Goal: Information Seeking & Learning: Learn about a topic

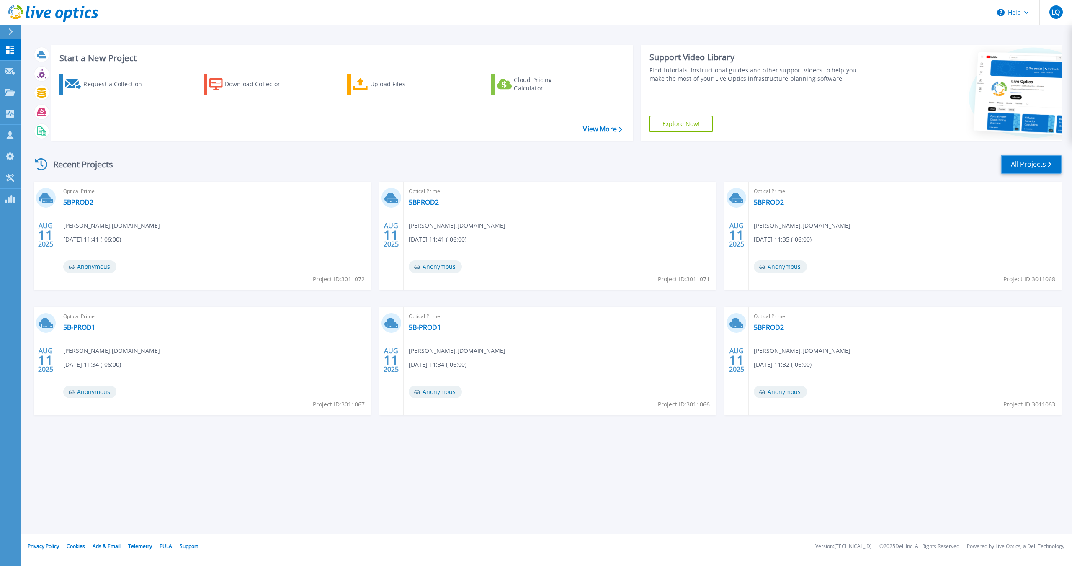
click at [1015, 169] on link "All Projects" at bounding box center [1031, 164] width 61 height 19
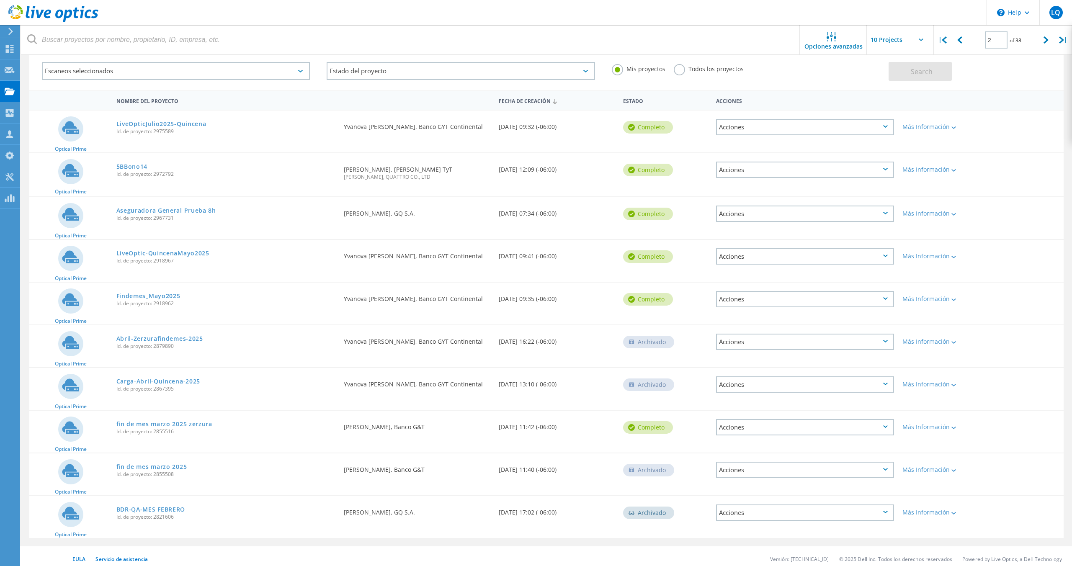
scroll to position [49, 0]
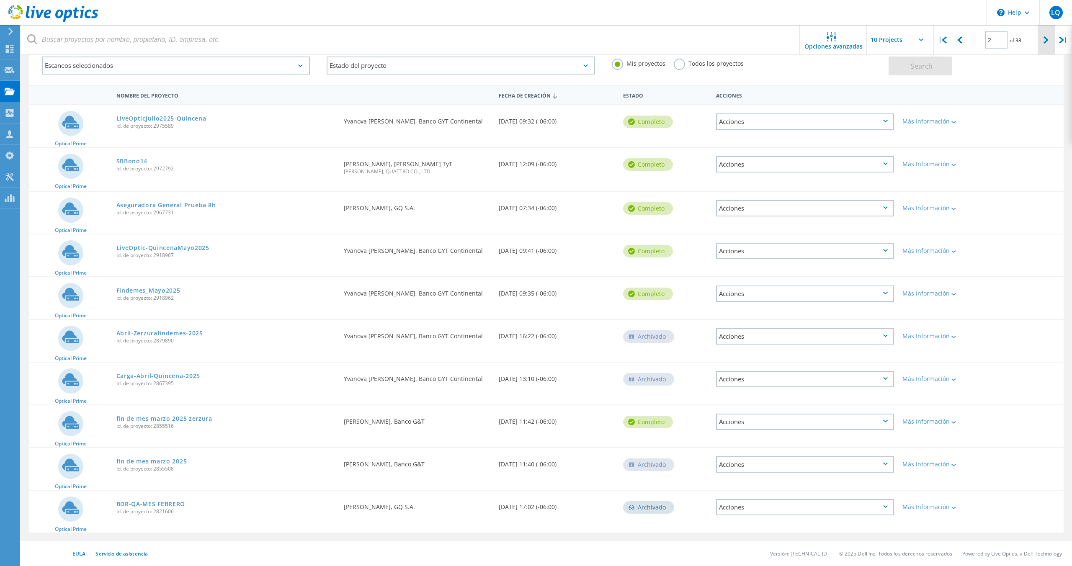
click at [1047, 43] on icon at bounding box center [1045, 39] width 5 height 7
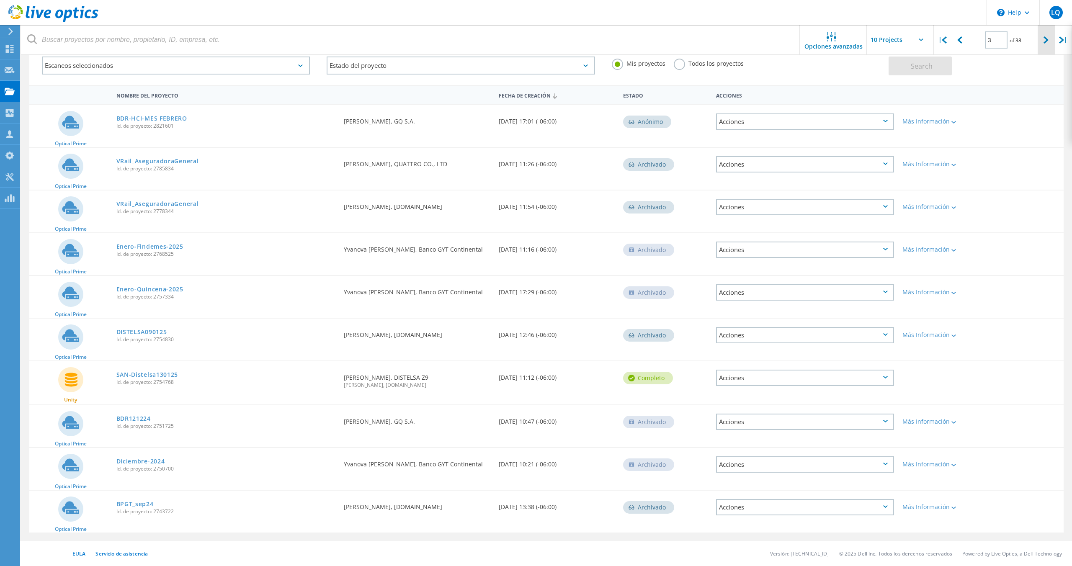
click at [1048, 40] on icon at bounding box center [1045, 39] width 5 height 7
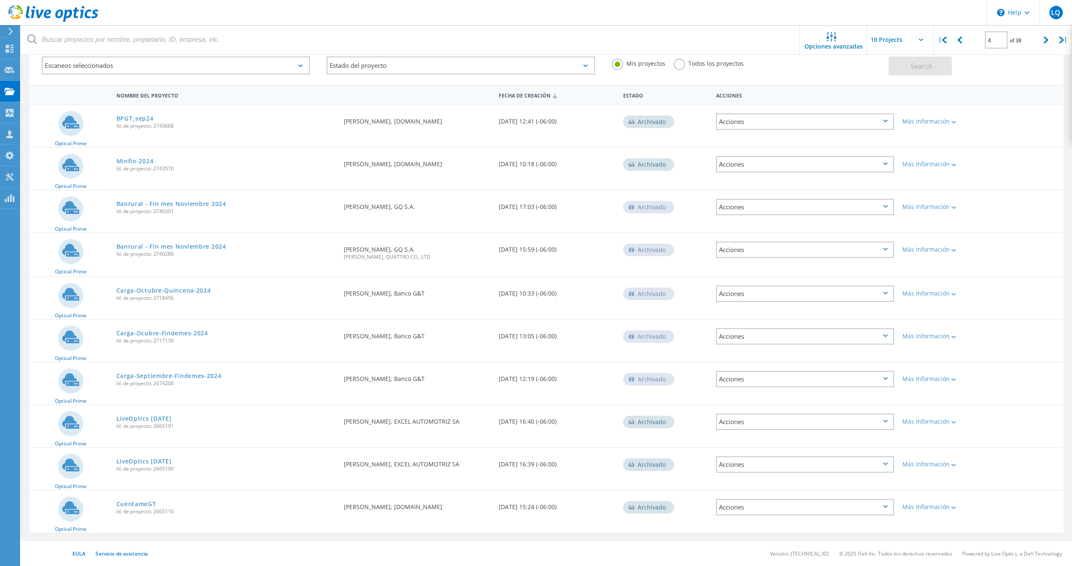
scroll to position [0, 0]
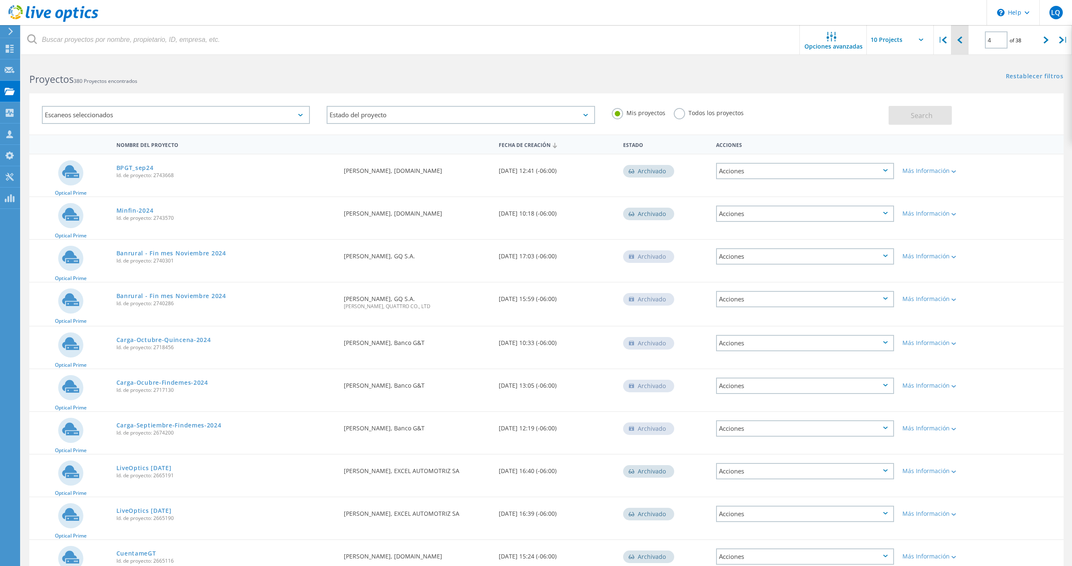
click at [962, 41] on div at bounding box center [959, 40] width 17 height 30
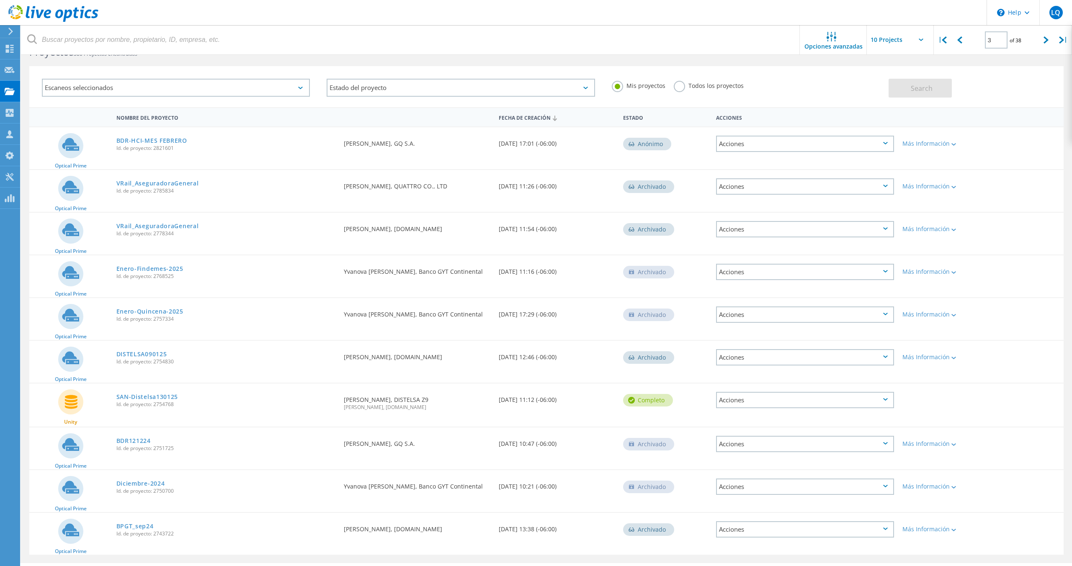
scroll to position [49, 0]
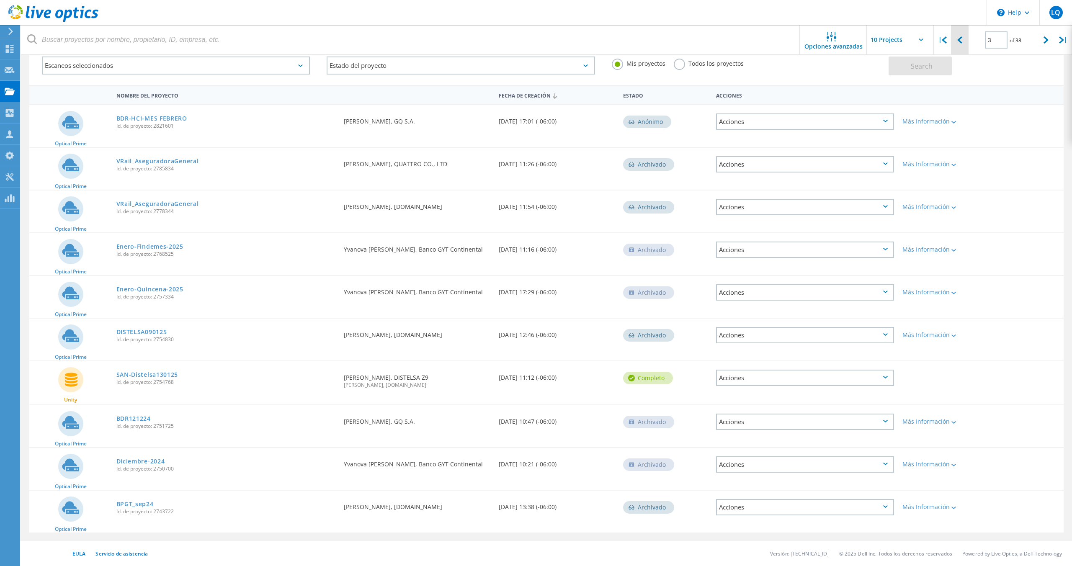
click at [959, 39] on icon at bounding box center [959, 39] width 5 height 7
type input "2"
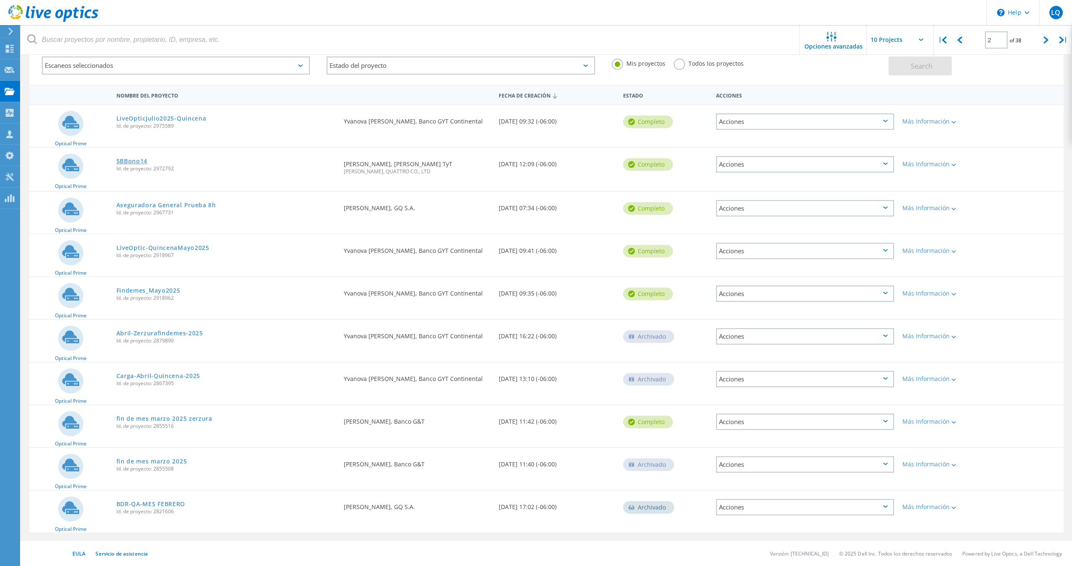
click at [136, 158] on link "5BBono14" at bounding box center [131, 161] width 31 height 6
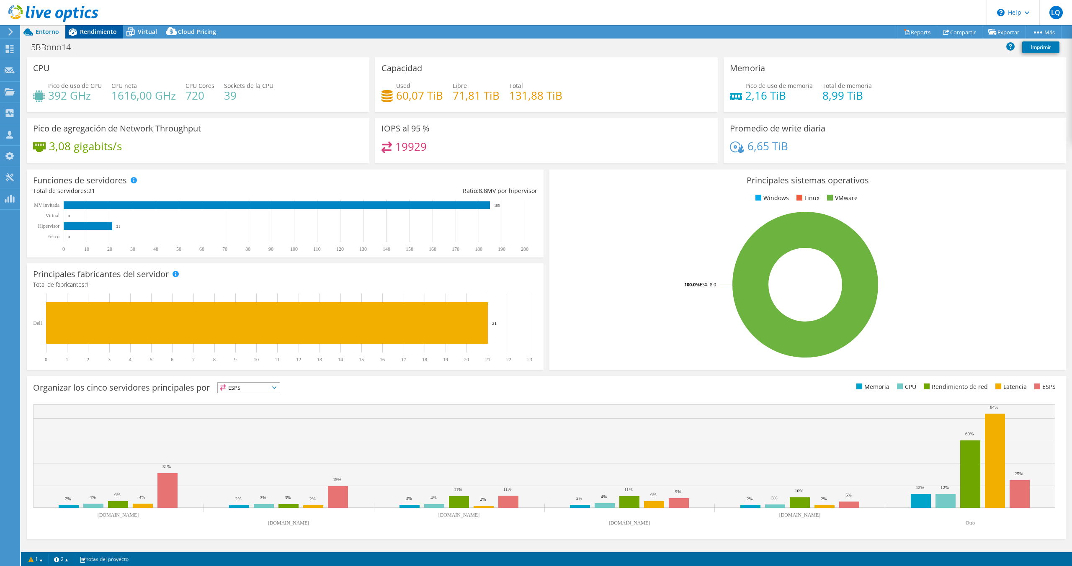
click at [99, 31] on span "Rendimiento" at bounding box center [98, 32] width 37 height 8
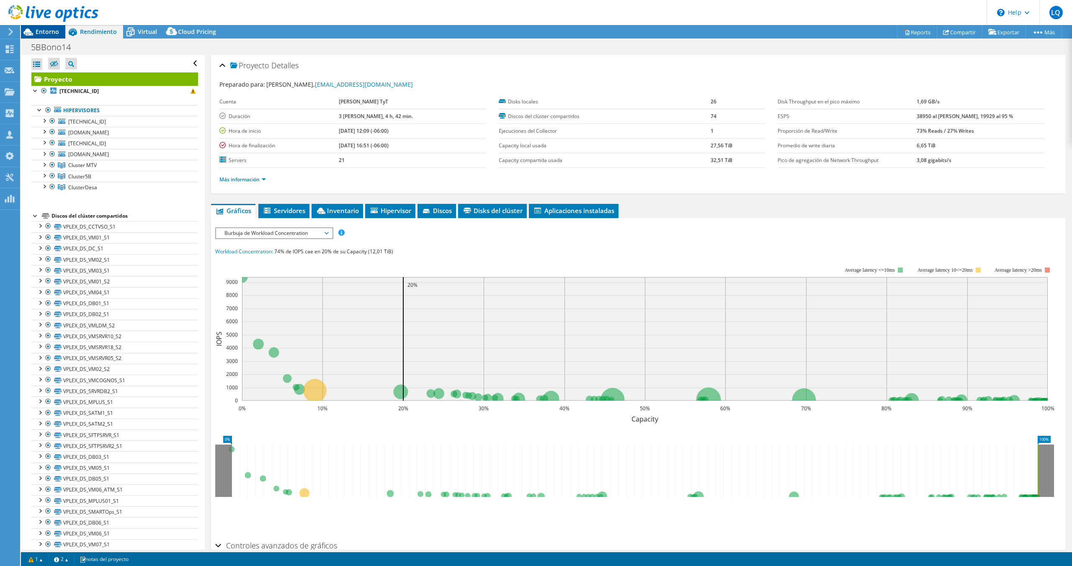
click at [50, 33] on span "Entorno" at bounding box center [47, 32] width 23 height 8
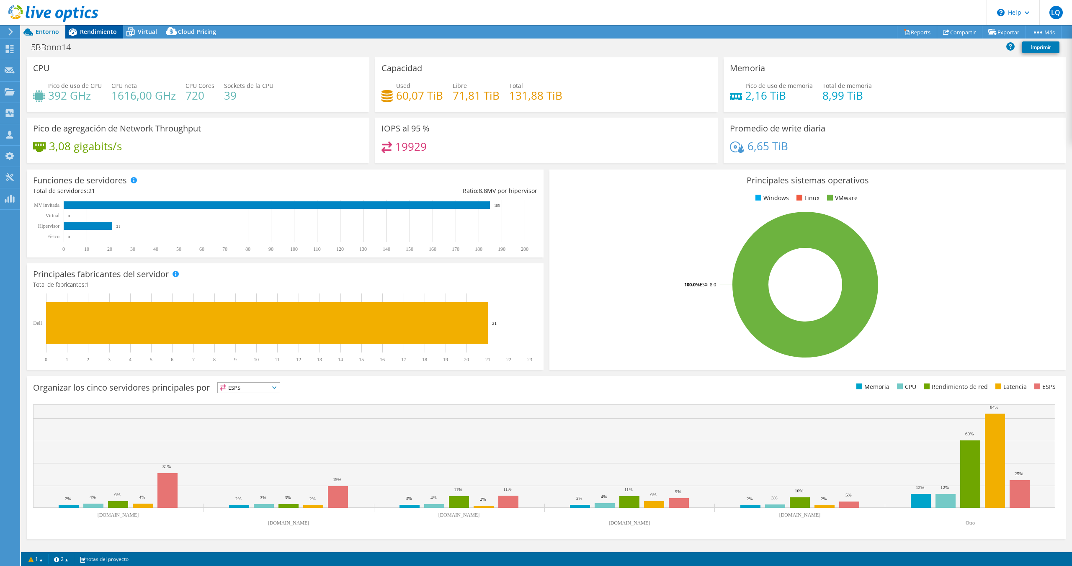
click at [96, 28] on span "Rendimiento" at bounding box center [98, 32] width 37 height 8
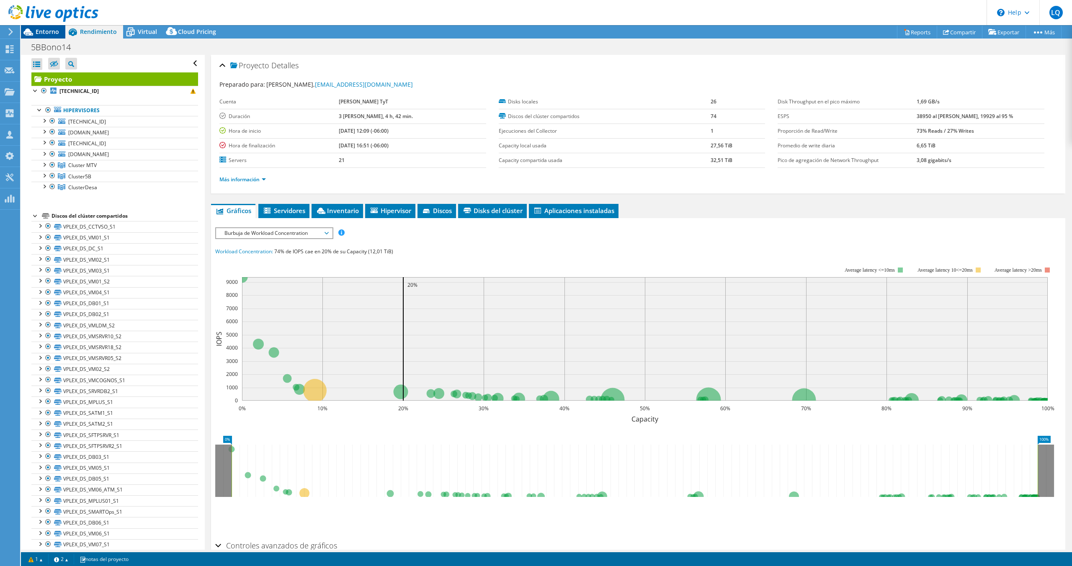
click at [60, 31] on div "Entorno" at bounding box center [43, 31] width 44 height 13
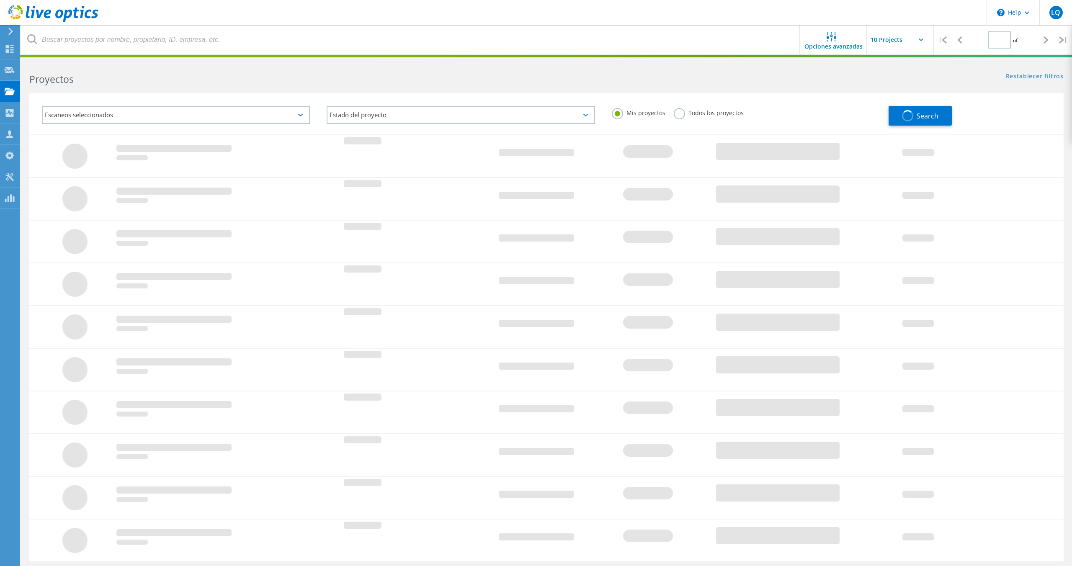
type input "2"
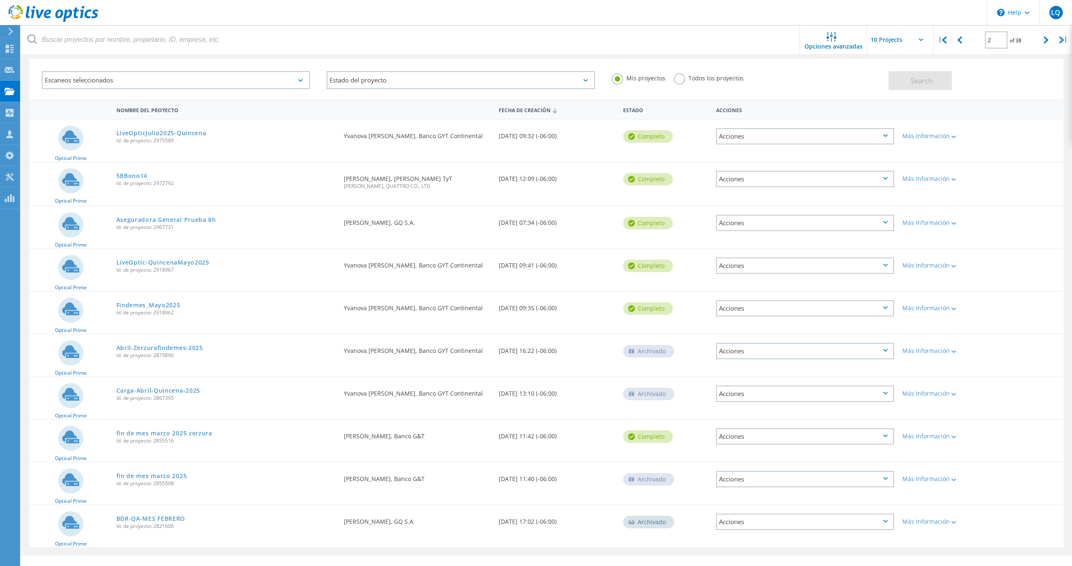
scroll to position [49, 0]
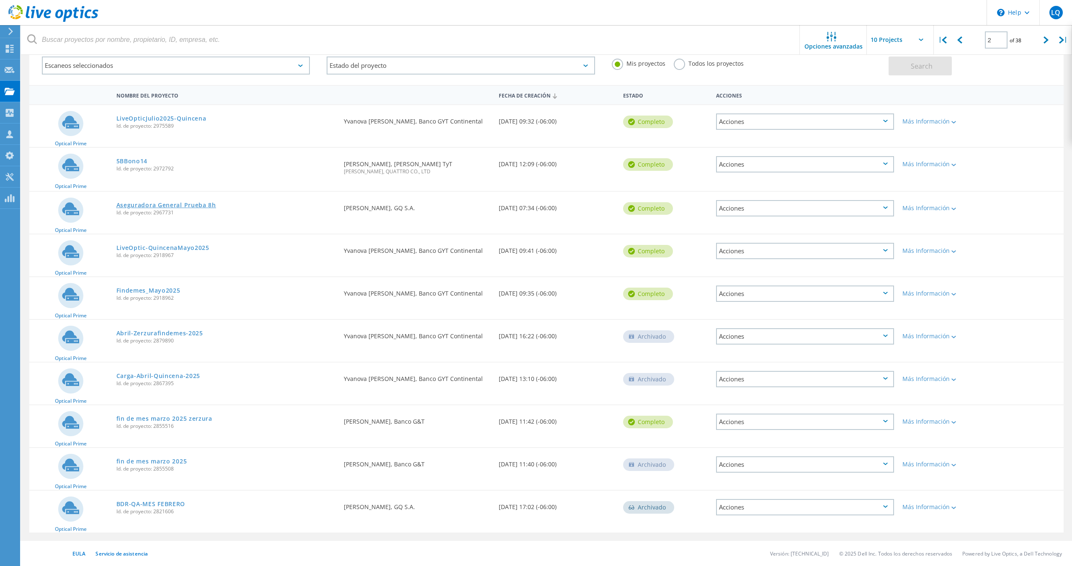
click at [193, 206] on link "Aseguradora General Prueba 8h" at bounding box center [166, 205] width 100 height 6
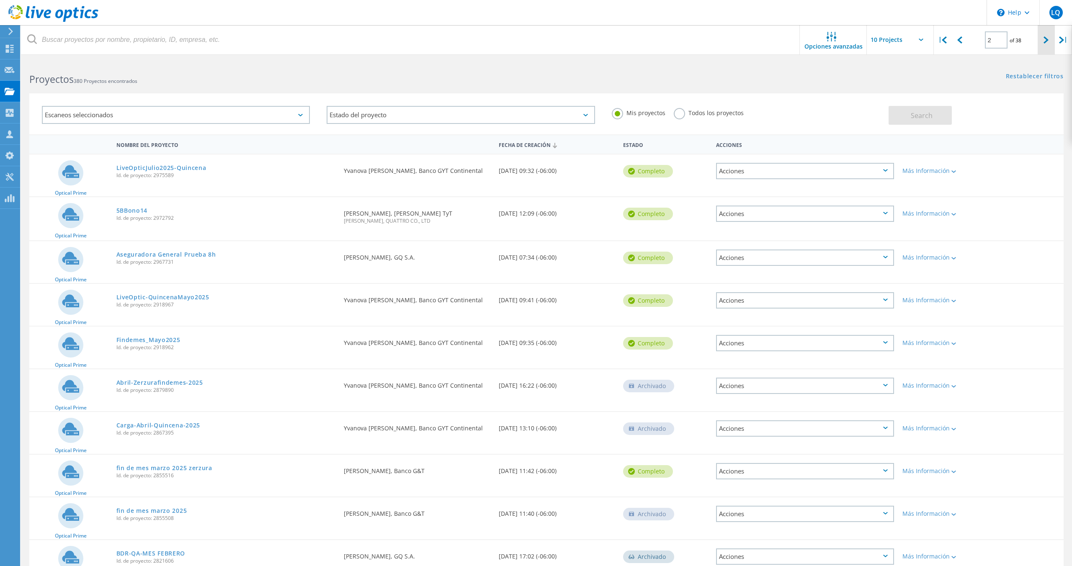
click at [1040, 47] on div at bounding box center [1046, 40] width 17 height 30
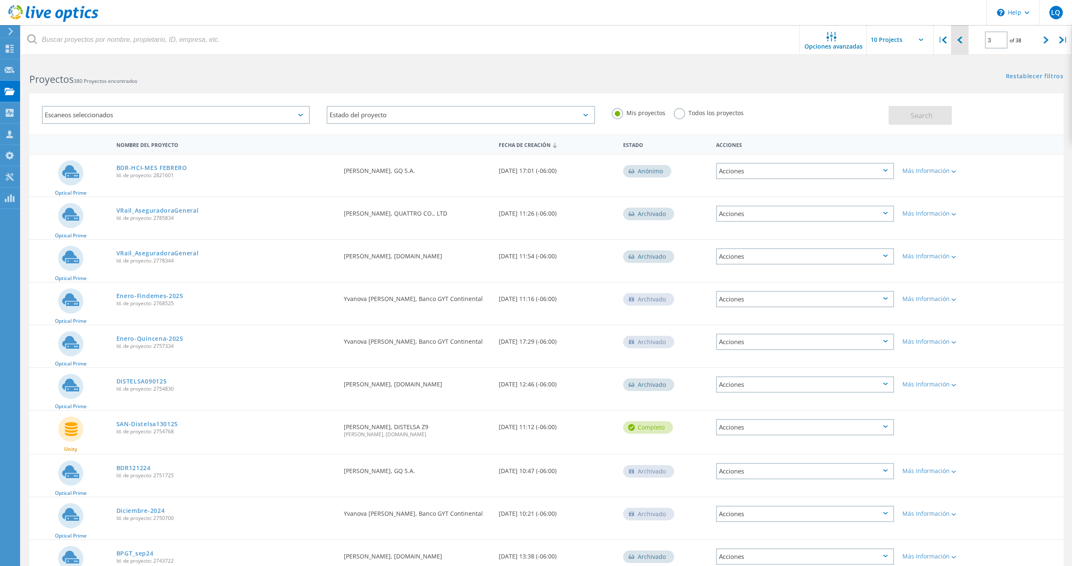
click at [961, 45] on div at bounding box center [959, 40] width 17 height 30
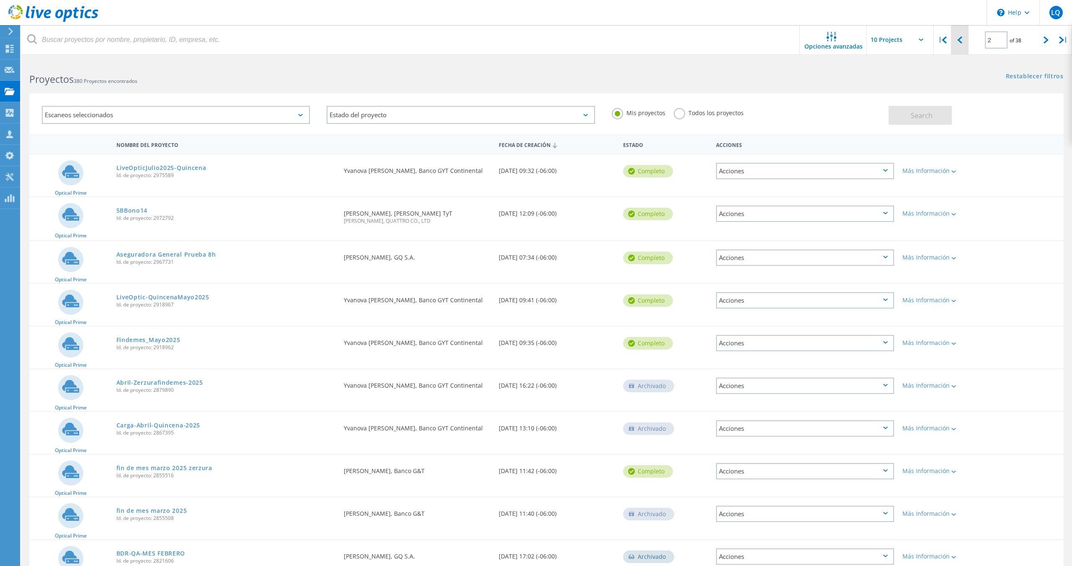
click at [961, 45] on div at bounding box center [959, 40] width 17 height 30
type input "1"
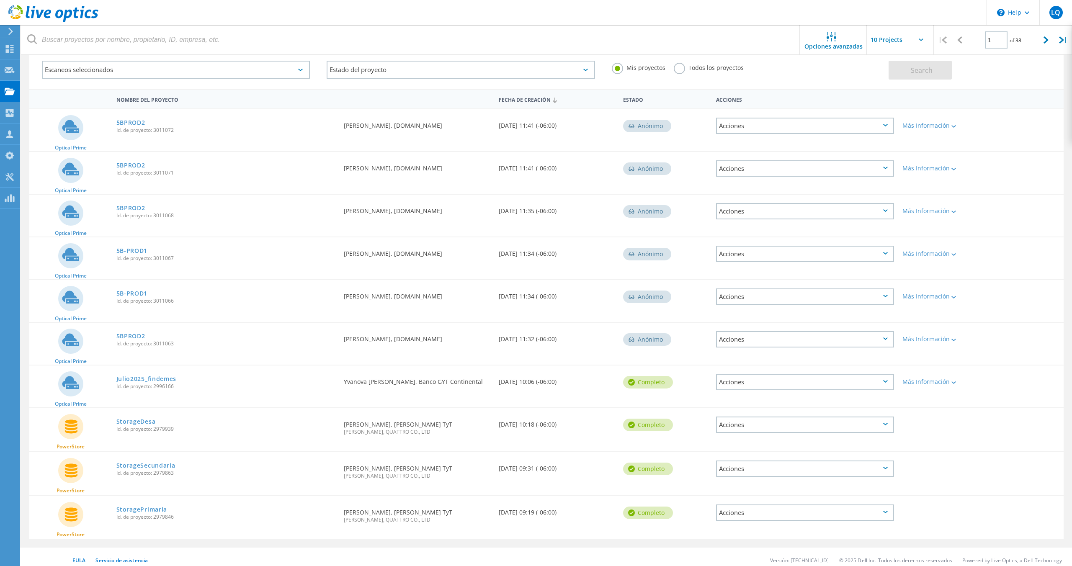
scroll to position [52, 0]
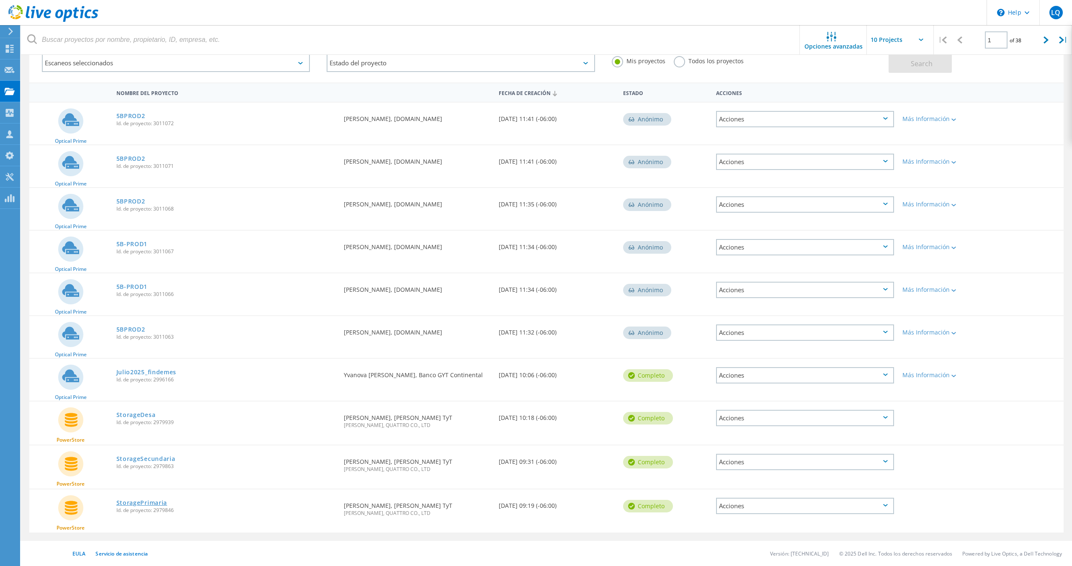
click at [148, 500] on link "StoragePrimaria" at bounding box center [141, 503] width 51 height 6
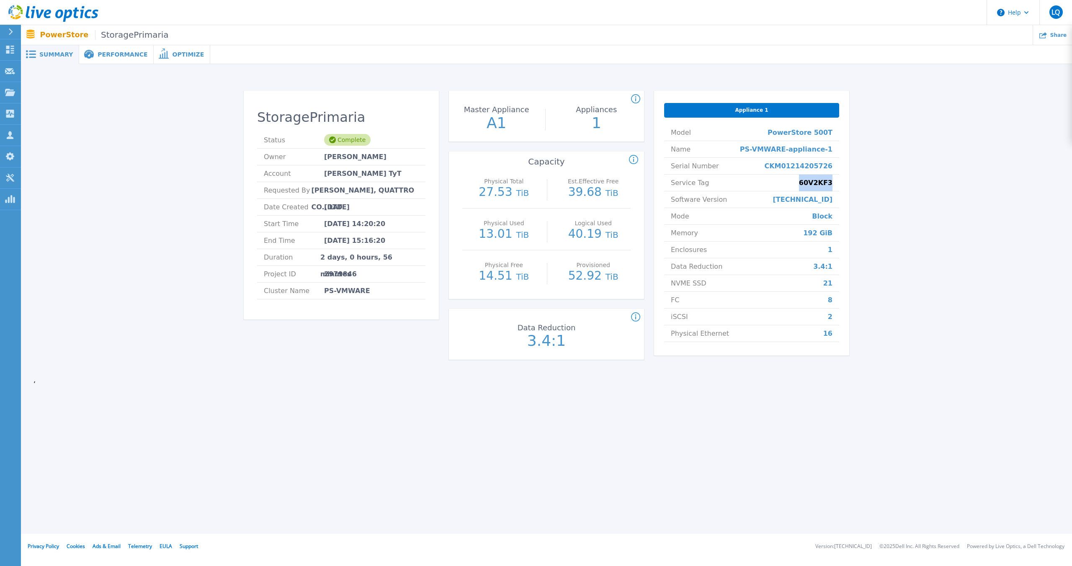
drag, startPoint x: 801, startPoint y: 184, endPoint x: 838, endPoint y: 184, distance: 37.3
click at [838, 184] on li "Service Tag 60V2KF3" at bounding box center [751, 183] width 175 height 17
copy span "60V2KF3"
click at [114, 55] on span "Performance" at bounding box center [123, 55] width 50 height 6
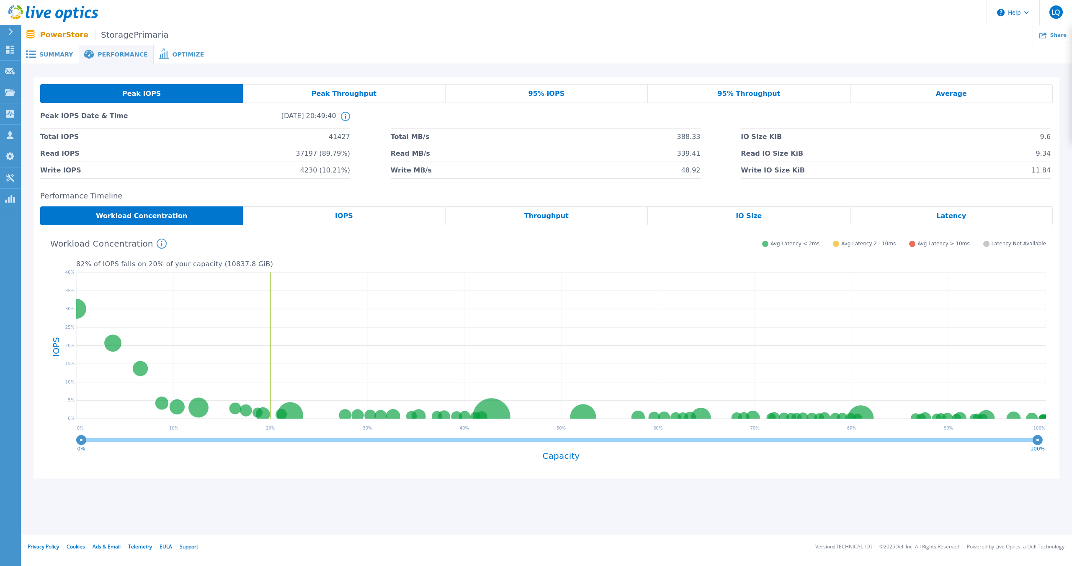
click at [349, 98] on div "Peak Throughput" at bounding box center [344, 93] width 202 height 19
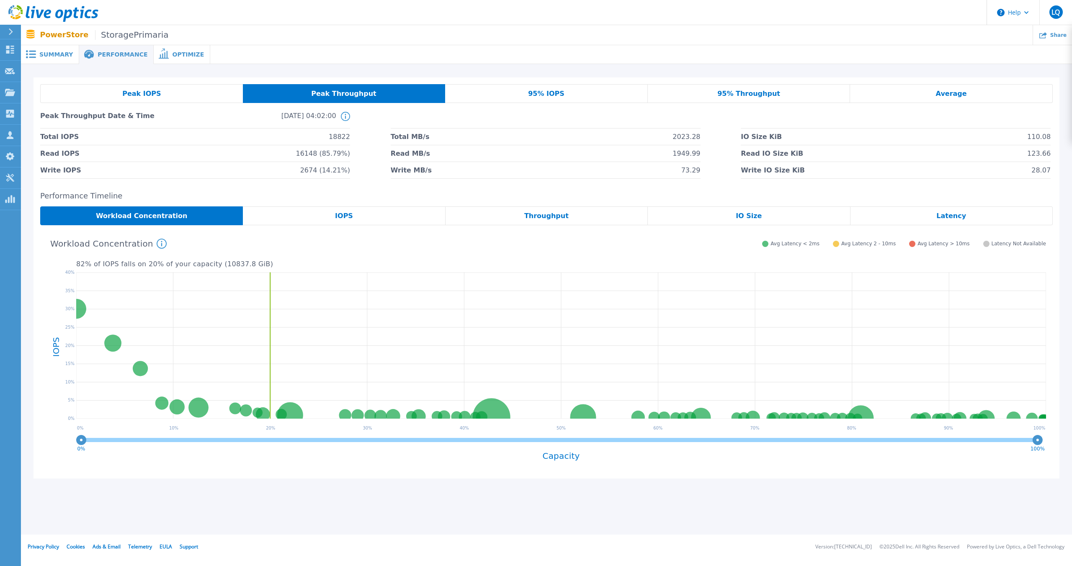
click at [500, 95] on div "95% IOPS" at bounding box center [546, 93] width 203 height 19
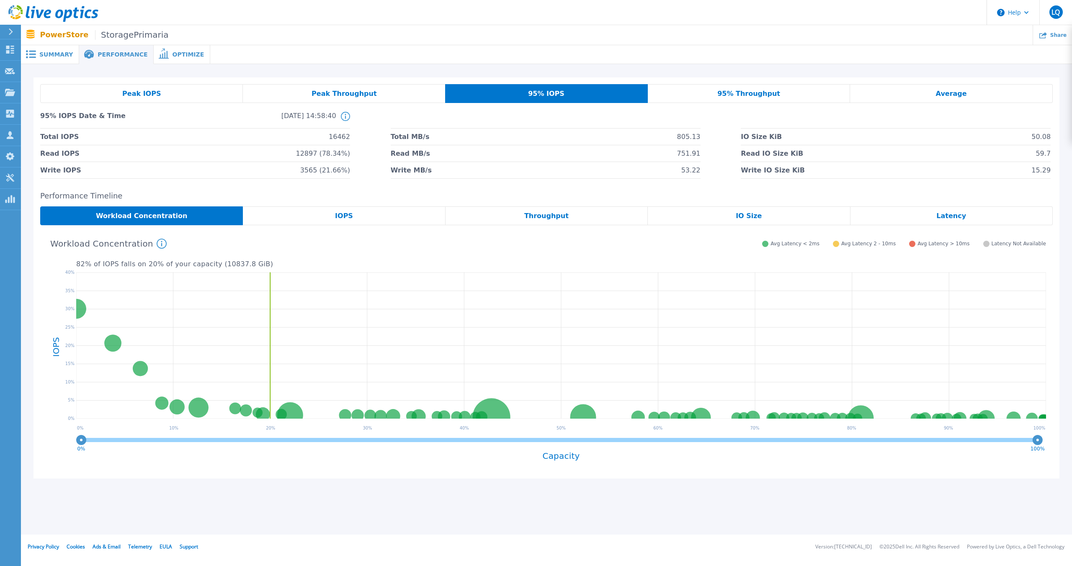
click at [764, 90] on span "95% Throughput" at bounding box center [748, 93] width 63 height 7
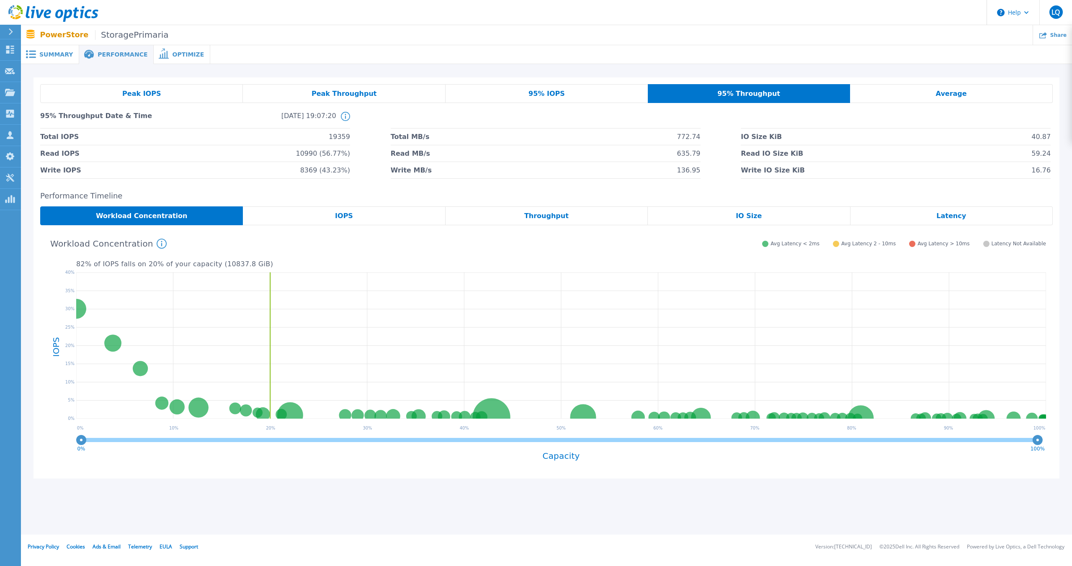
click at [913, 95] on div "Average" at bounding box center [951, 93] width 203 height 19
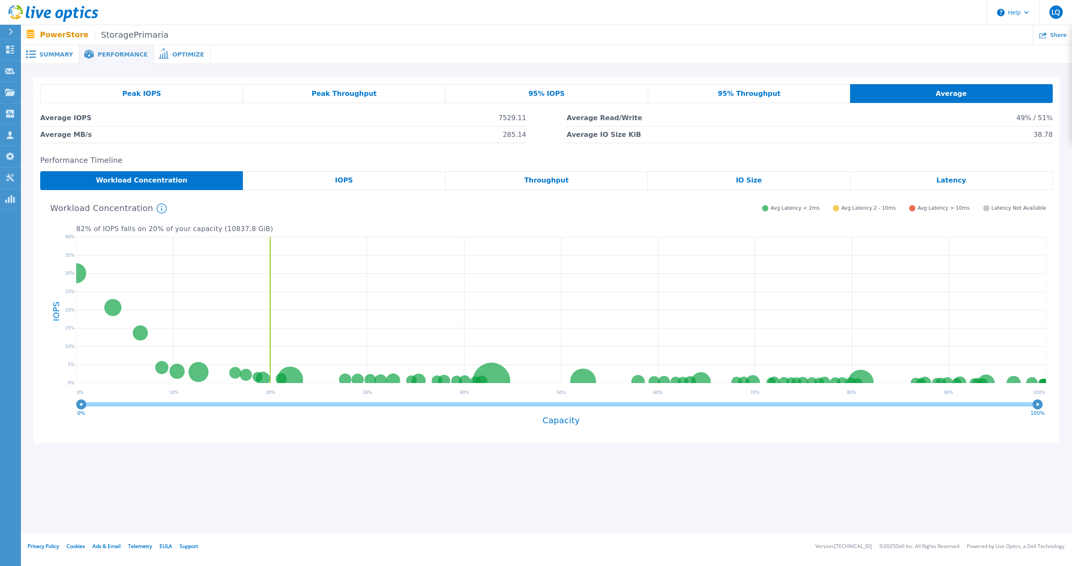
click at [155, 95] on span "Peak IOPS" at bounding box center [141, 93] width 39 height 7
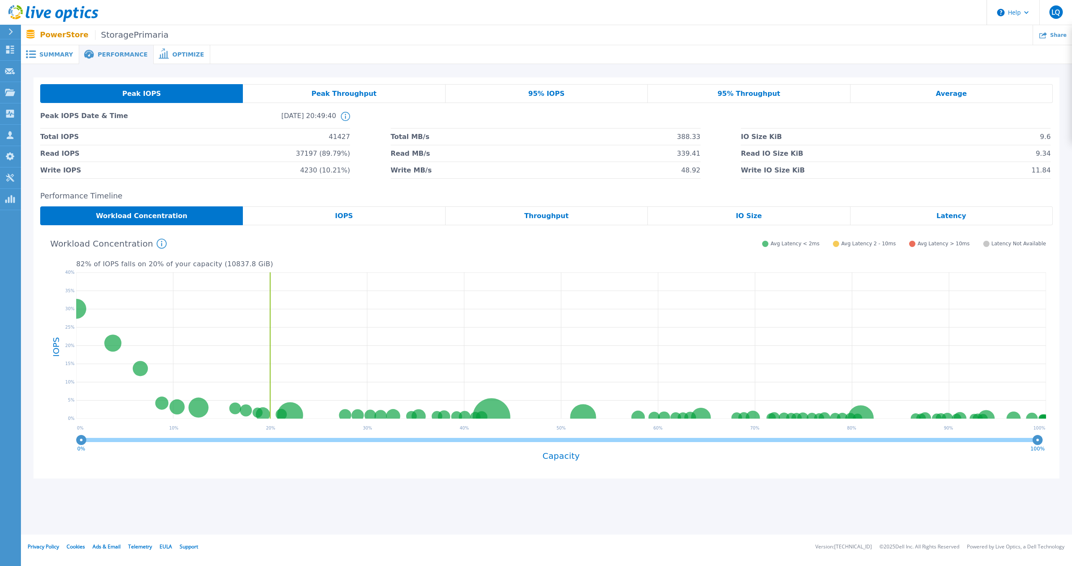
click at [175, 54] on span "Optimize" at bounding box center [188, 55] width 32 height 6
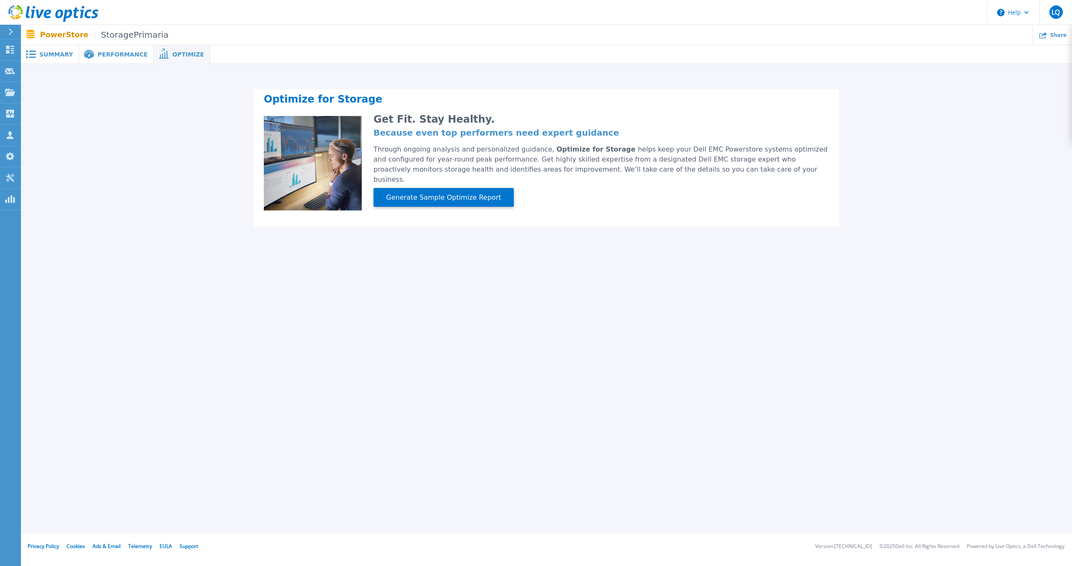
click at [87, 57] on icon at bounding box center [89, 54] width 10 height 9
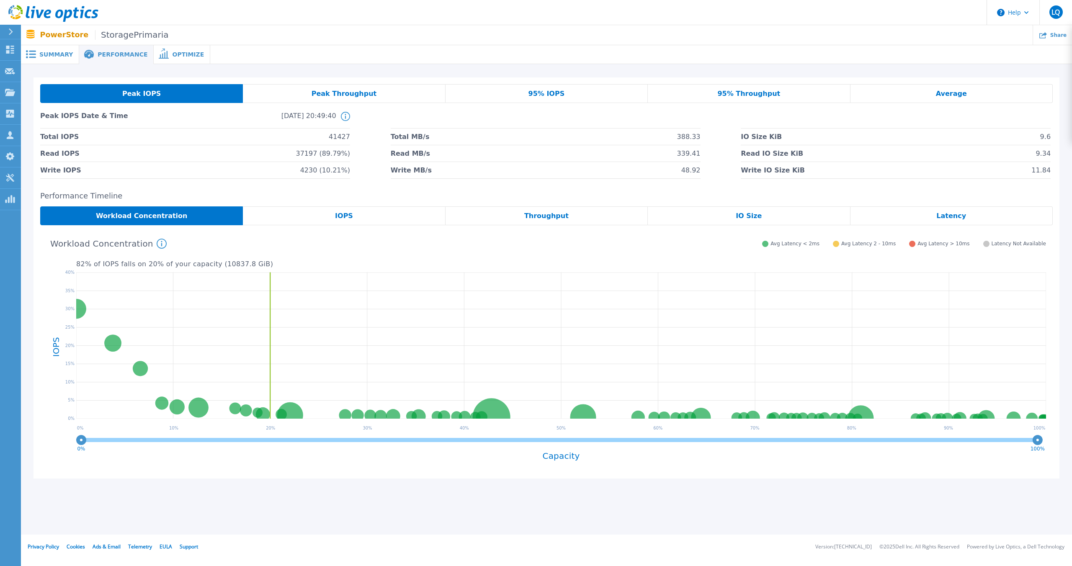
click at [41, 57] on span "Summary" at bounding box center [55, 55] width 33 height 6
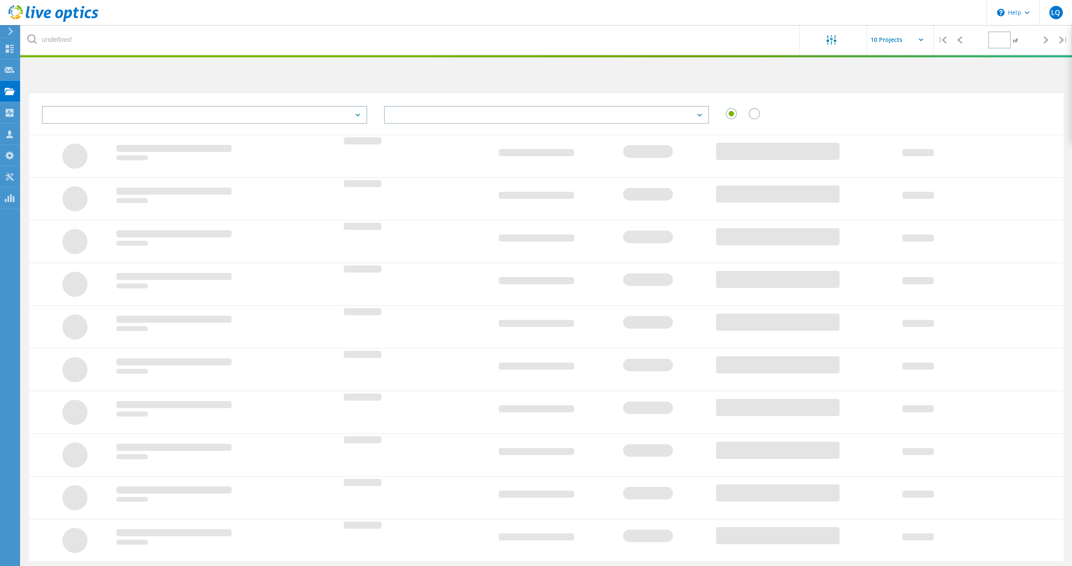
scroll to position [29, 0]
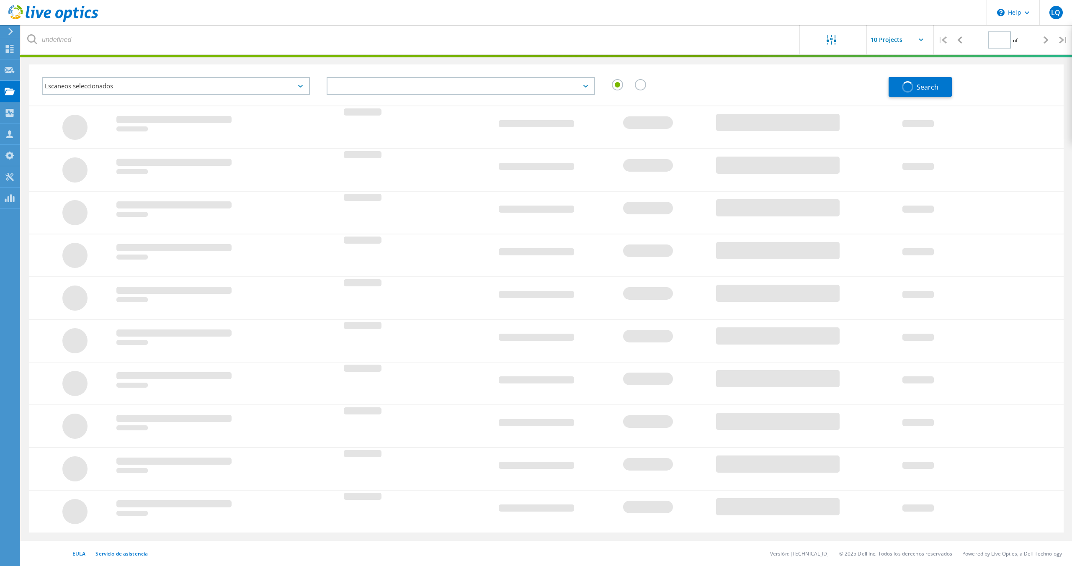
type input "1"
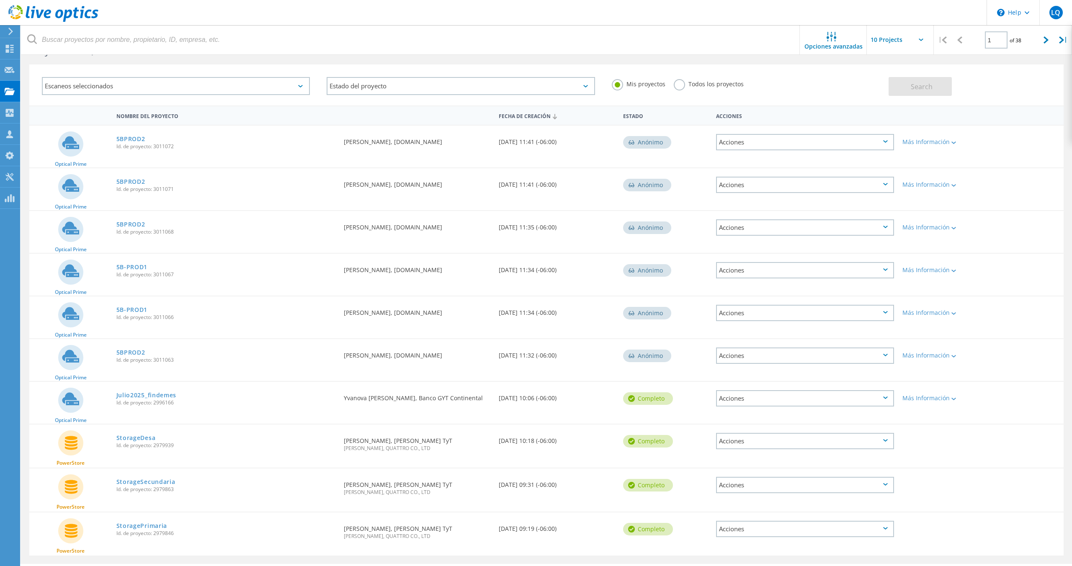
scroll to position [52, 0]
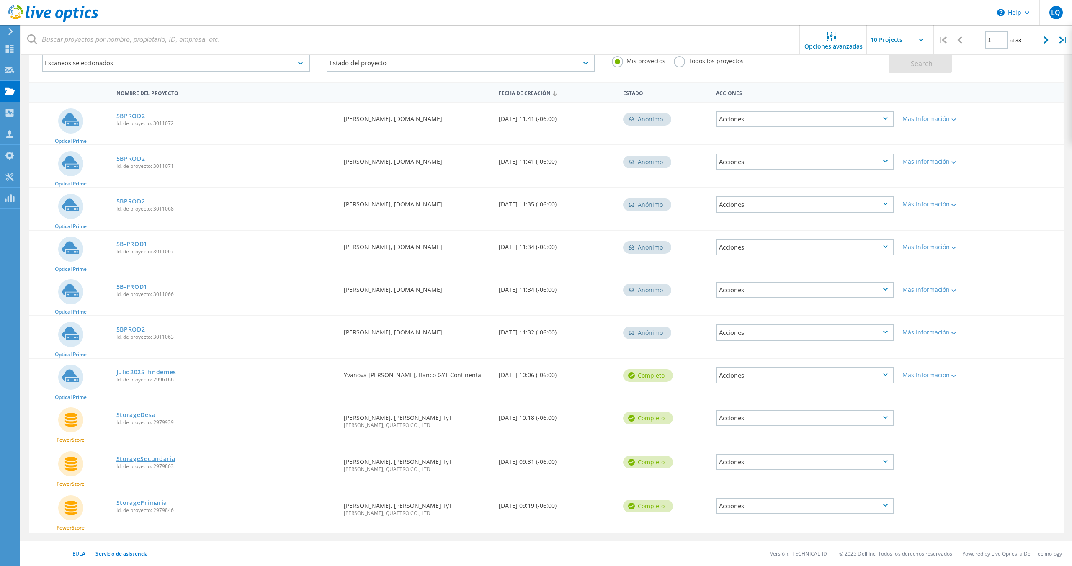
click at [164, 459] on link "StorageSecundaria" at bounding box center [145, 459] width 59 height 6
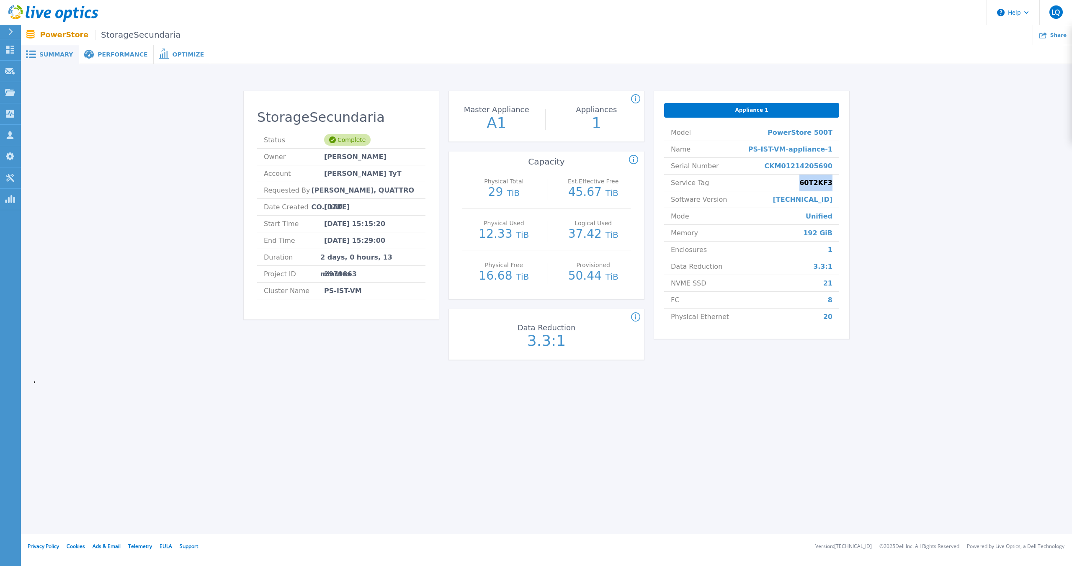
drag, startPoint x: 804, startPoint y: 185, endPoint x: 832, endPoint y: 185, distance: 27.6
click at [832, 185] on span "60T2KF3" at bounding box center [815, 183] width 33 height 16
copy span "60T2KF3"
click at [100, 52] on span "Performance" at bounding box center [123, 55] width 50 height 6
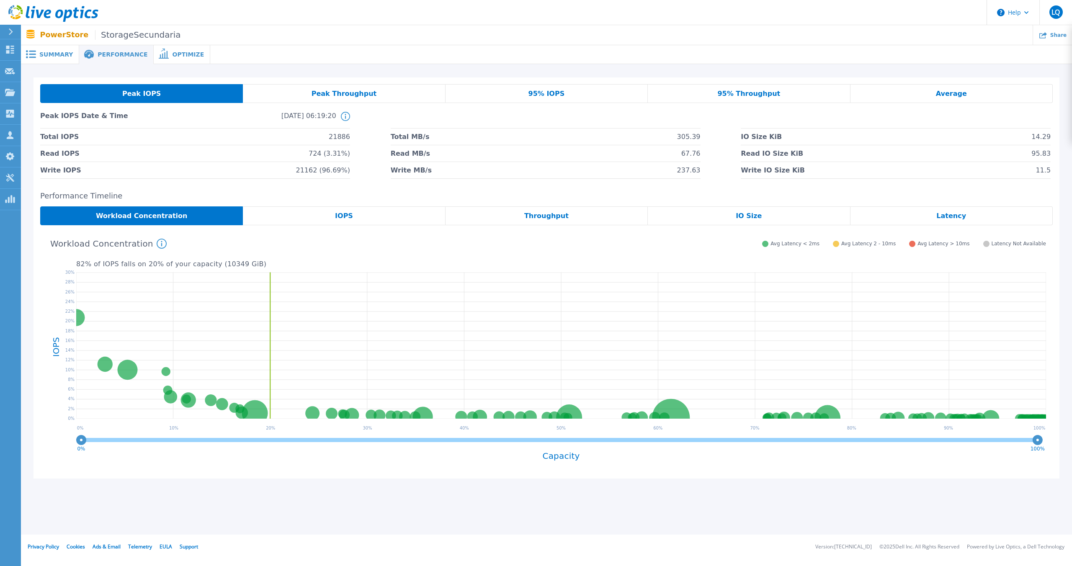
click at [69, 54] on span "Summary" at bounding box center [55, 55] width 33 height 6
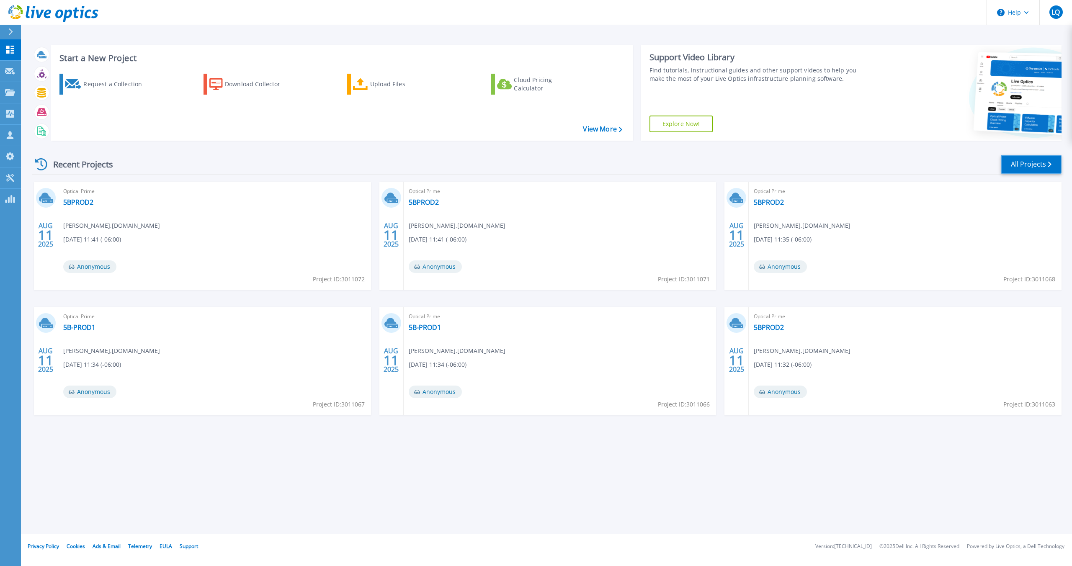
click at [1024, 165] on link "All Projects" at bounding box center [1031, 164] width 61 height 19
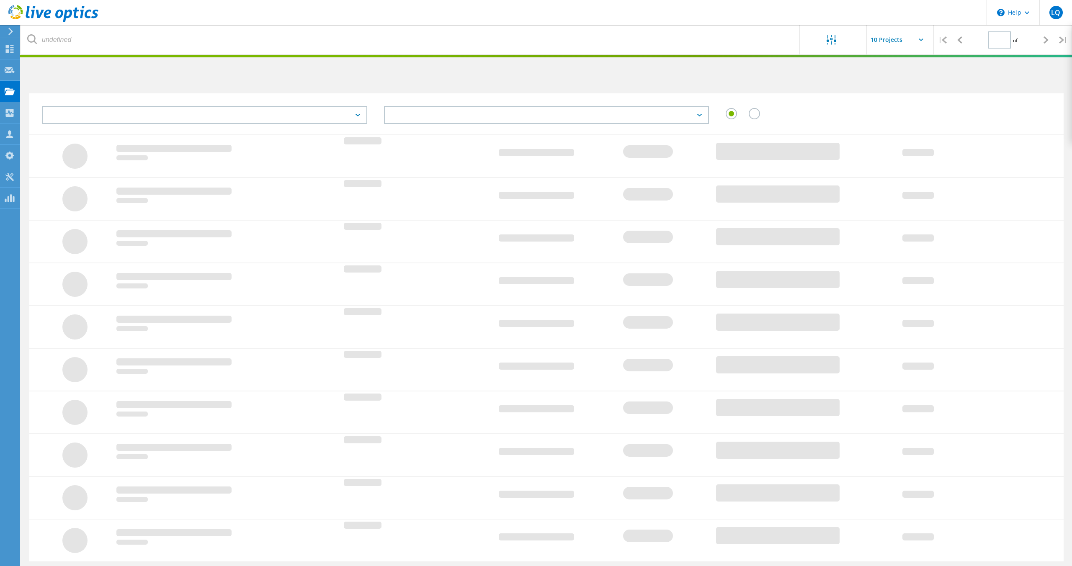
type input "1"
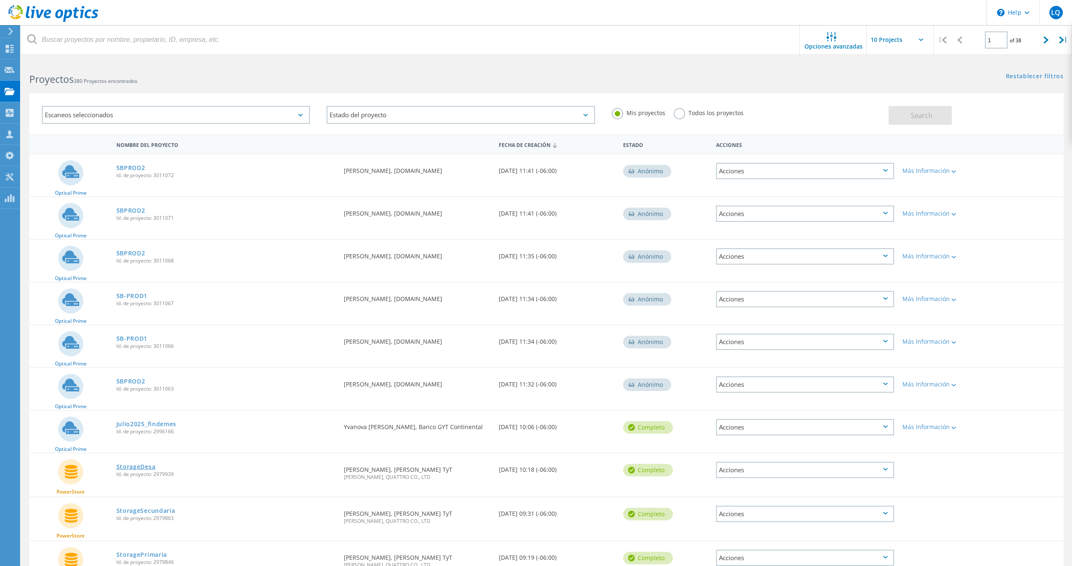
click at [146, 467] on link "StorageDesa" at bounding box center [135, 467] width 39 height 6
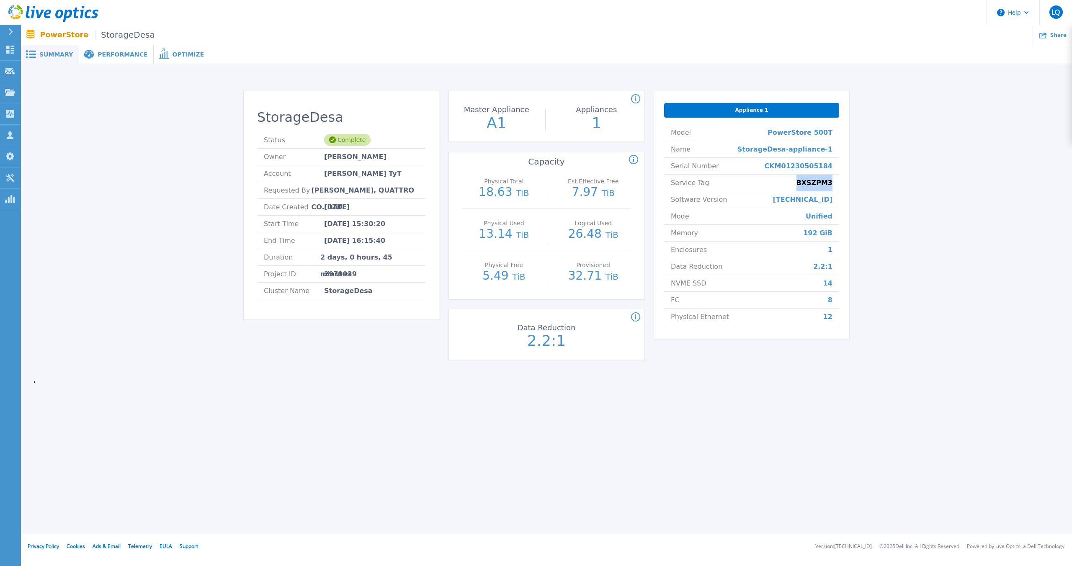
drag, startPoint x: 799, startPoint y: 185, endPoint x: 831, endPoint y: 185, distance: 31.4
click at [831, 185] on li "Service Tag BXSZPM3" at bounding box center [751, 183] width 175 height 17
copy span "BXSZPM3"
